Goal: Information Seeking & Learning: Learn about a topic

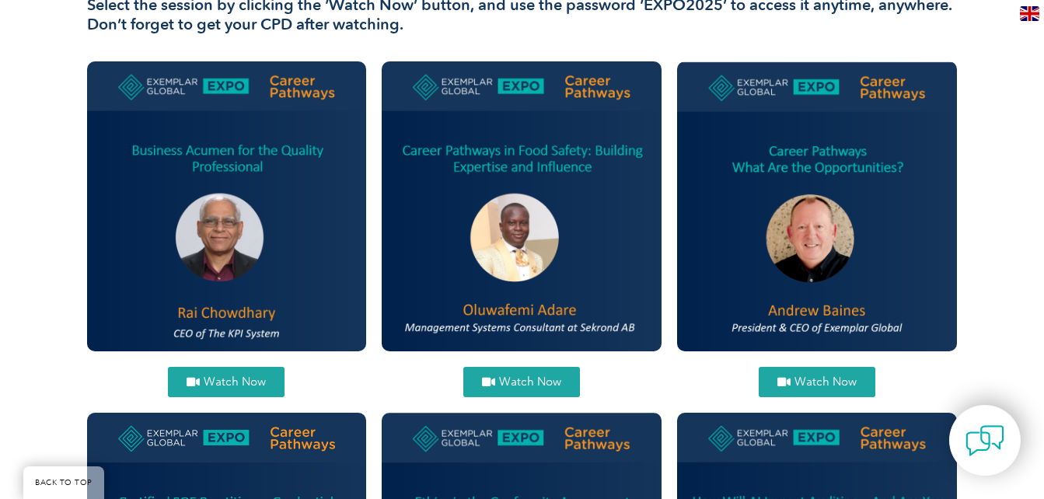
scroll to position [567, 0]
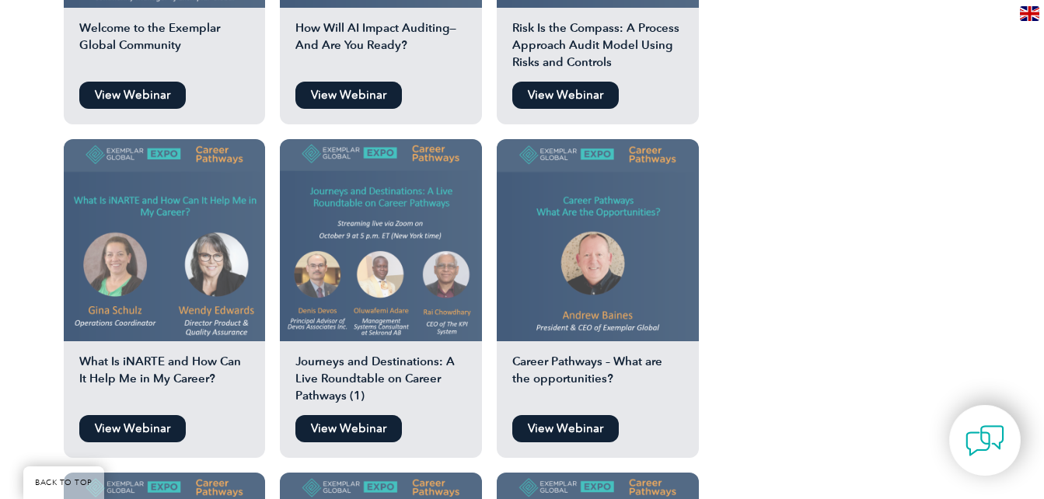
scroll to position [1602, 0]
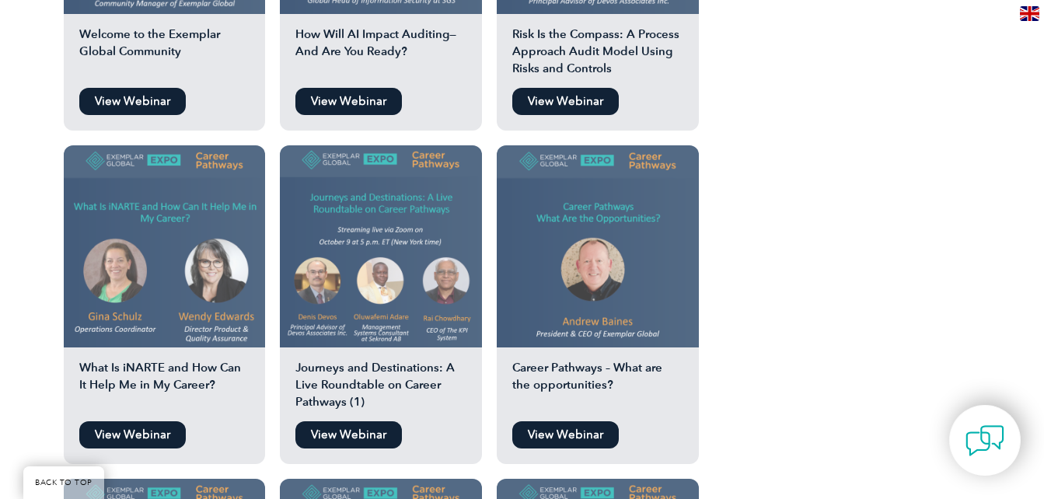
click at [375, 421] on link "View Webinar" at bounding box center [348, 434] width 106 height 27
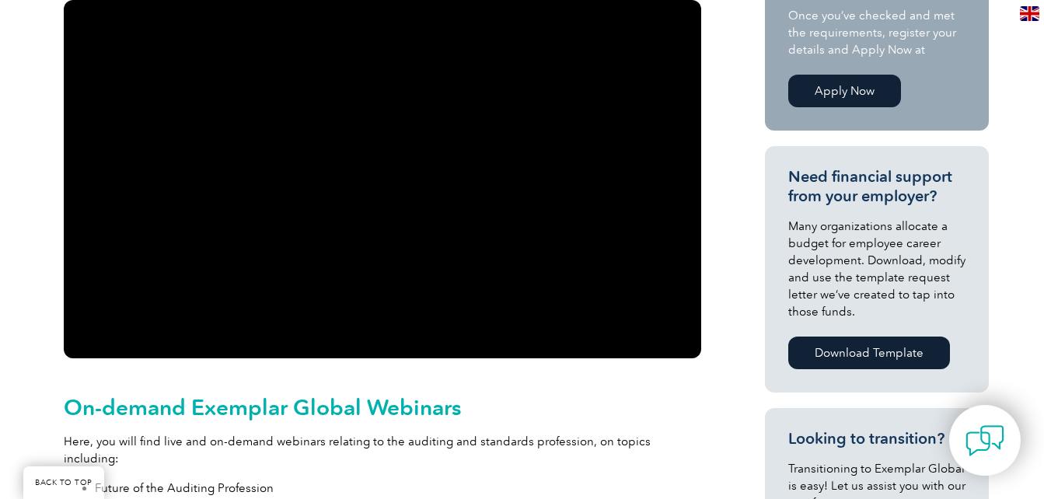
scroll to position [421, 0]
